Goal: Task Accomplishment & Management: Manage account settings

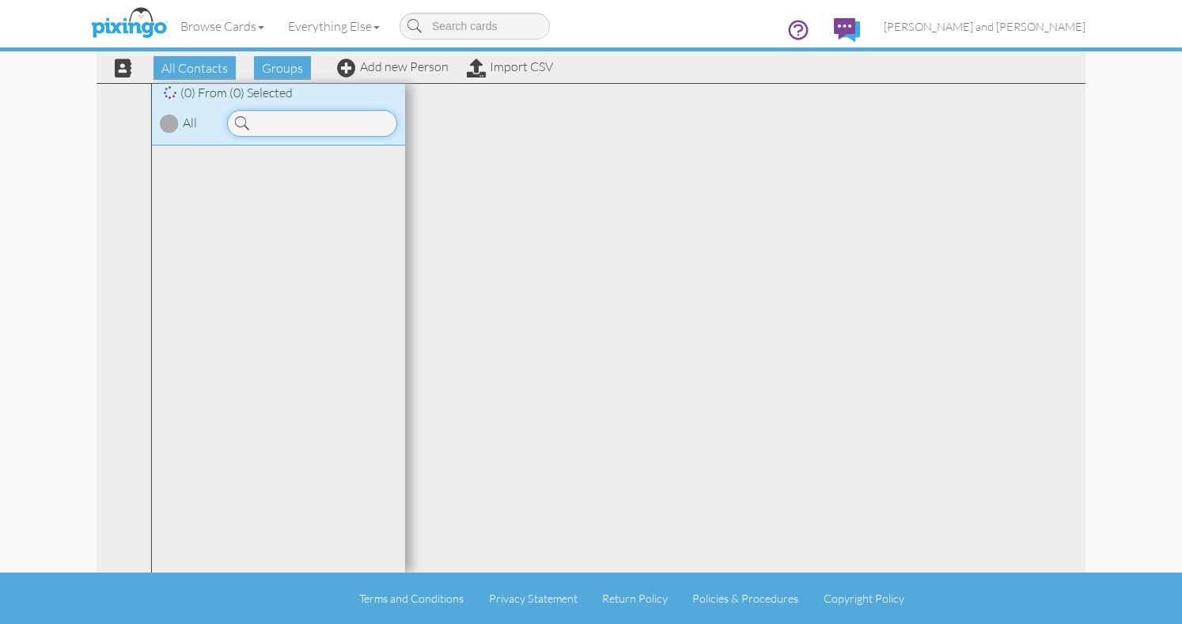
click at [294, 133] on input at bounding box center [312, 123] width 170 height 27
type input "[PERSON_NAME]"
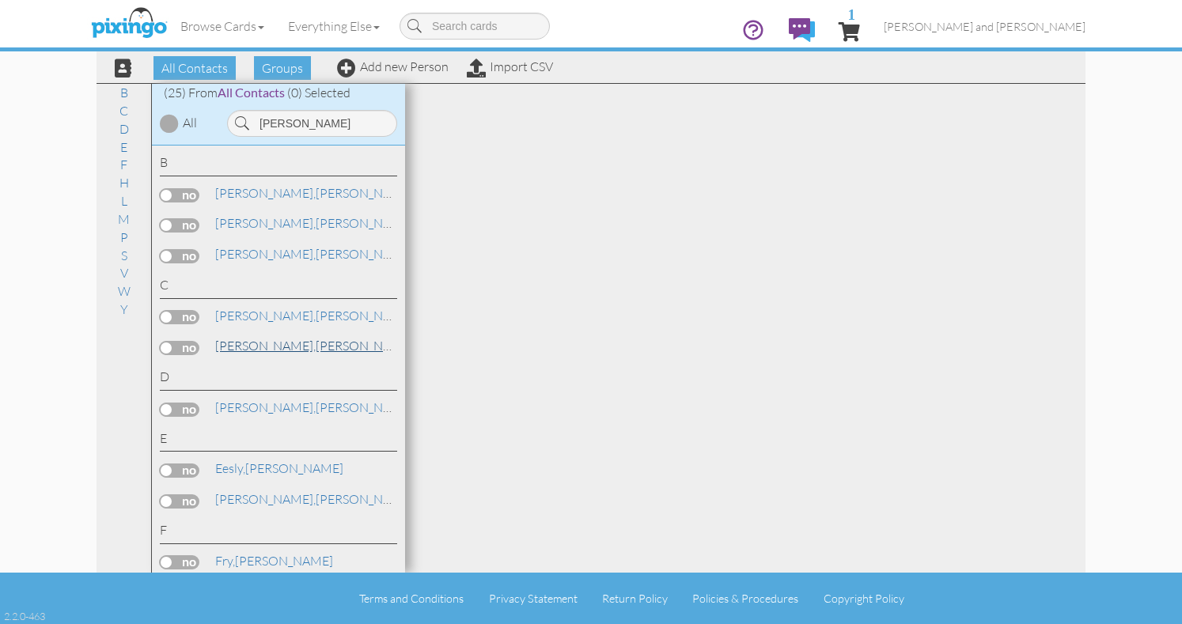
click at [274, 344] on span "[PERSON_NAME]," at bounding box center [265, 346] width 100 height 16
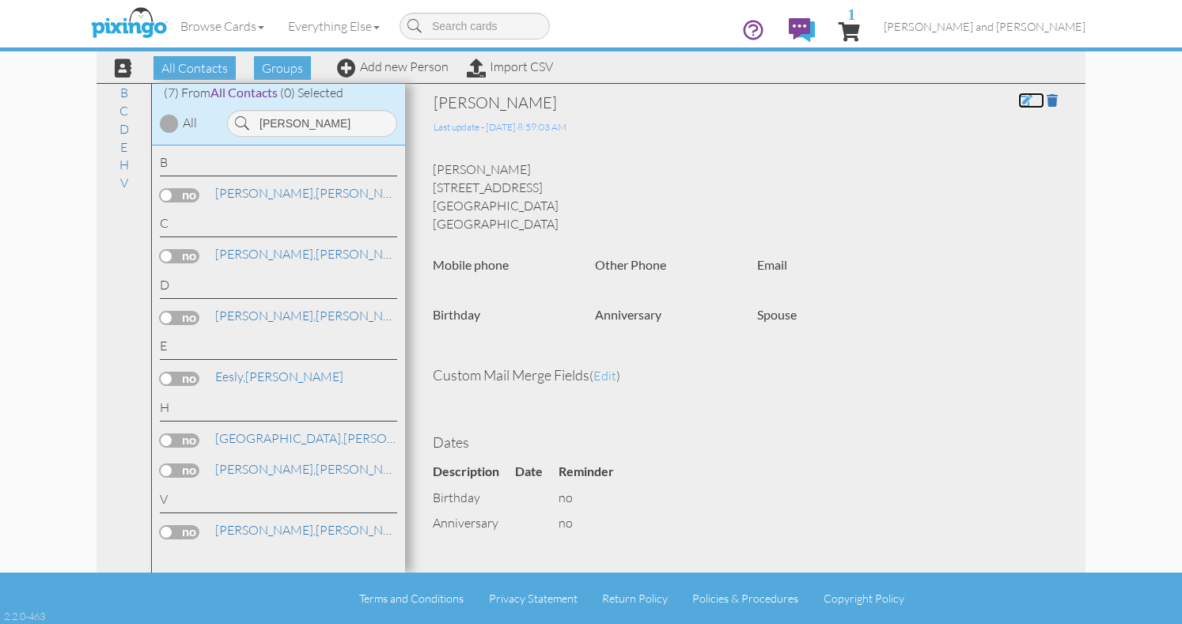
click at [1021, 102] on span at bounding box center [1025, 100] width 14 height 13
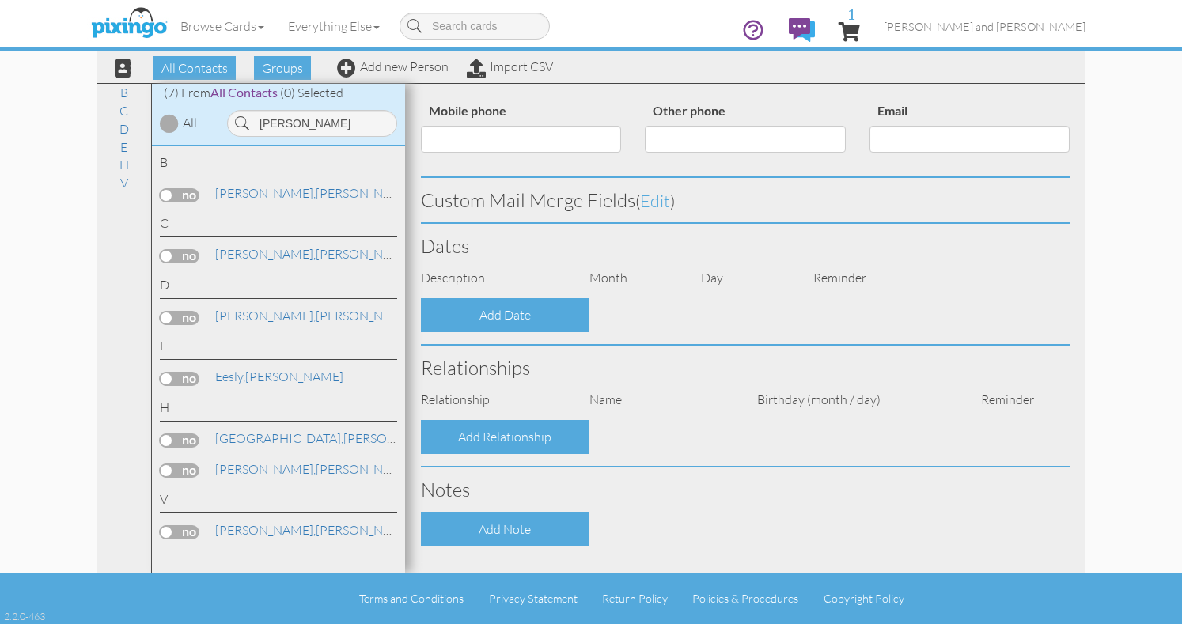
scroll to position [417, 0]
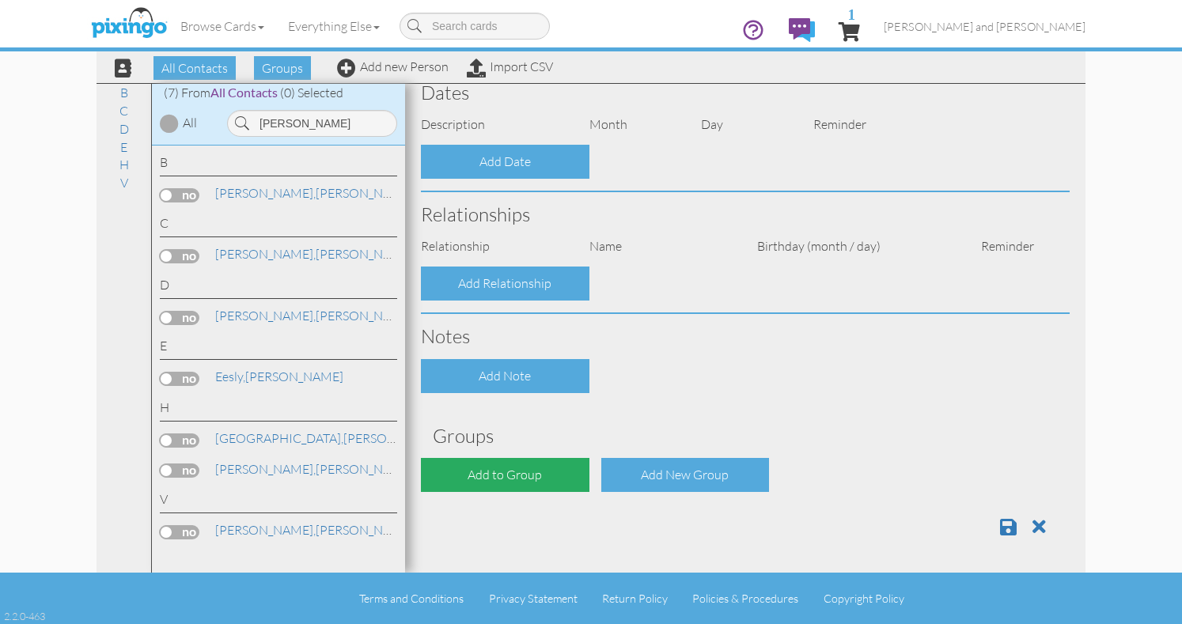
click at [541, 475] on div "Add to Group" at bounding box center [505, 475] width 169 height 34
click at [507, 472] on div "Add to Group" at bounding box center [505, 475] width 169 height 34
type input "[PERSON_NAME]"
type input "[STREET_ADDRESS]"
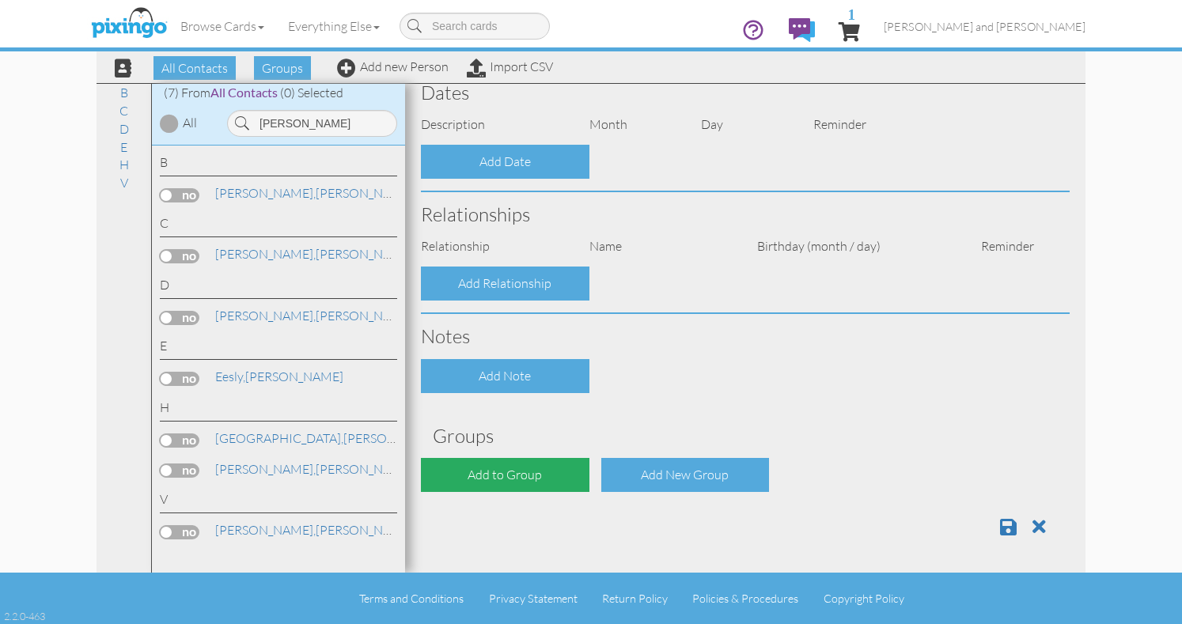
type input "Bremerton"
type input "98337"
select select "object:364"
select select "object:609"
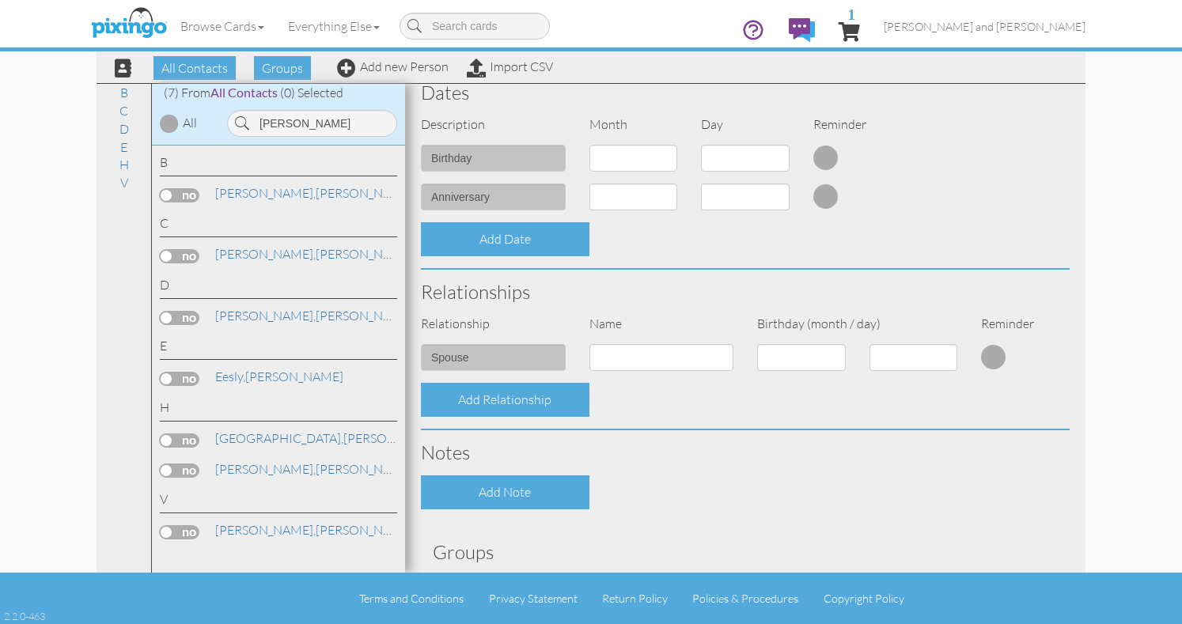
scroll to position [572, 0]
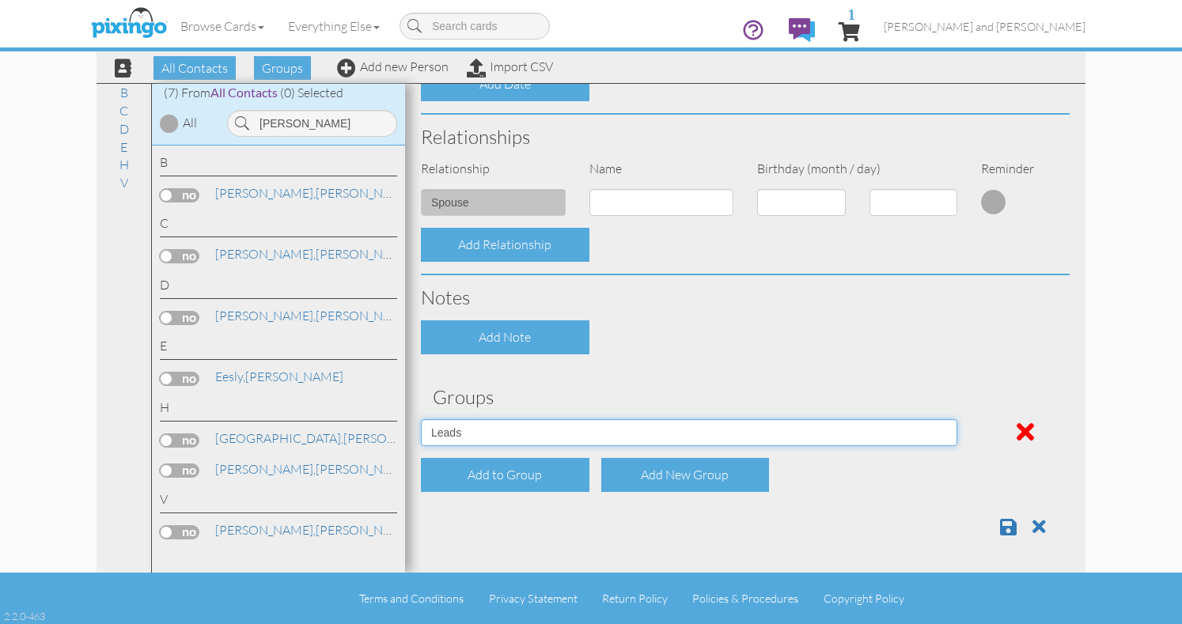
click at [683, 426] on select "All Contacts Clients Do Not Send duplicate spouse (for b-day only) Holiday Only…" at bounding box center [689, 432] width 536 height 27
select select "object:357"
click at [421, 419] on select "All Contacts Clients Do Not Send duplicate spouse (for b-day only) Holiday Only…" at bounding box center [689, 432] width 536 height 27
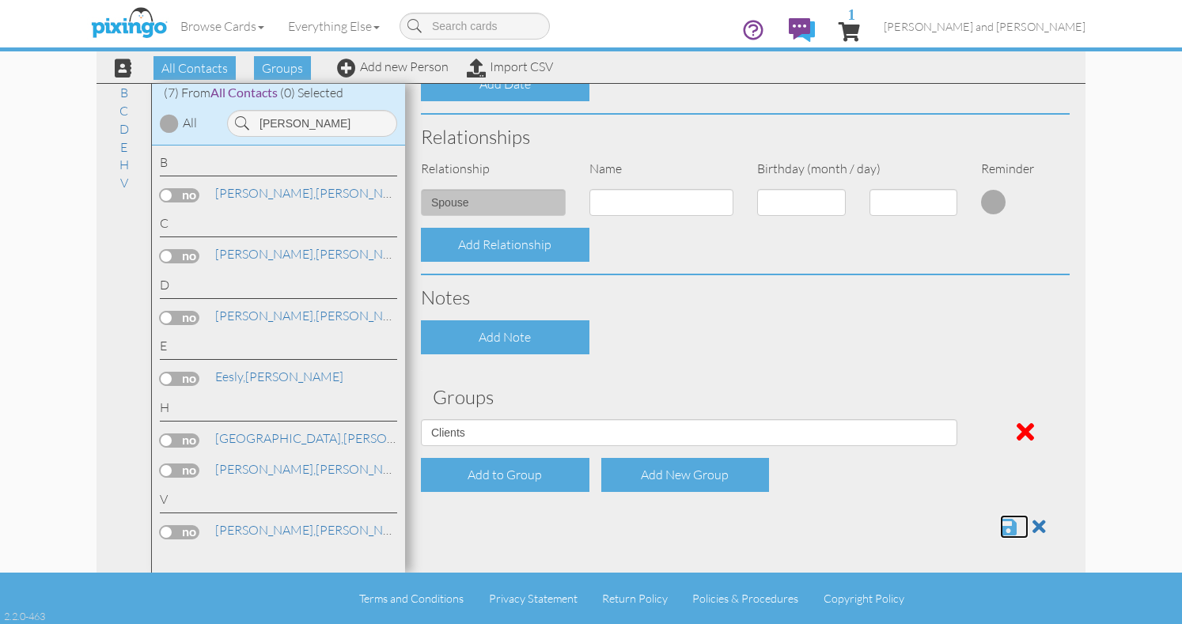
click at [1003, 531] on span at bounding box center [1008, 526] width 17 height 19
